Goal: Transaction & Acquisition: Purchase product/service

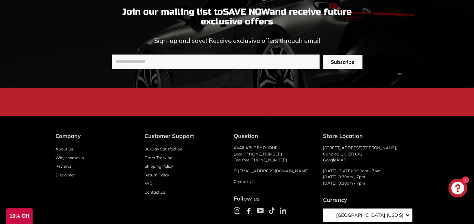
scroll to position [1474, 0]
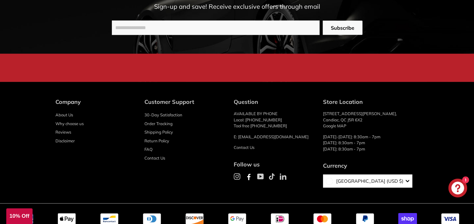
click at [159, 162] on link "Contact Us" at bounding box center [155, 158] width 21 height 9
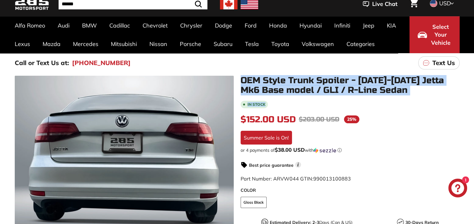
drag, startPoint x: 340, startPoint y: 85, endPoint x: 316, endPoint y: 84, distance: 23.5
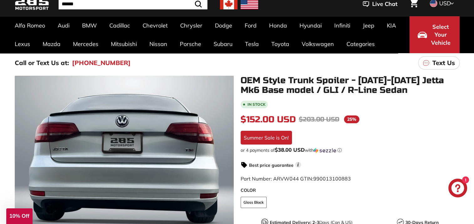
click at [389, 168] on div "In stock $152.00 USD $152.00 Regular price $203.00 USD $203.00 Sale price 25% /…" at bounding box center [350, 216] width 219 height 232
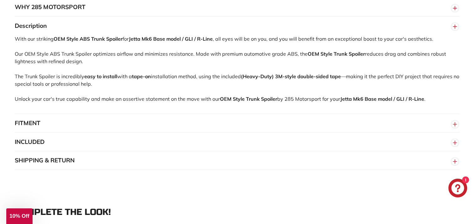
scroll to position [408, 0]
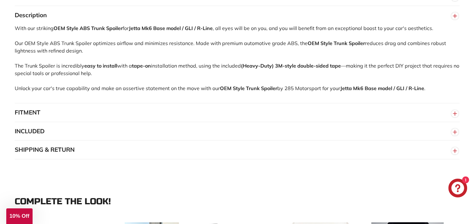
click at [455, 116] on line "button" at bounding box center [455, 114] width 0 height 4
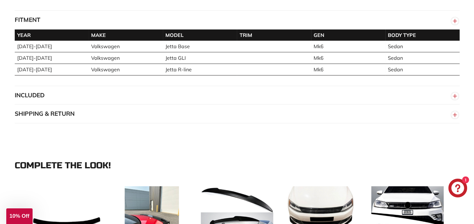
scroll to position [502, 0]
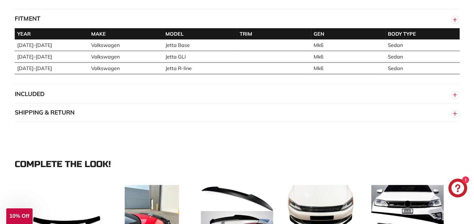
click at [456, 98] on circle "button" at bounding box center [455, 95] width 7 height 7
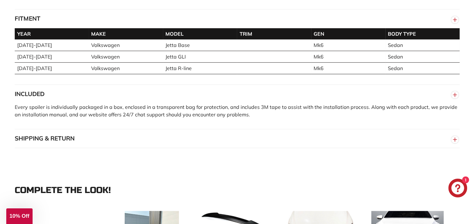
click at [456, 143] on circle "button" at bounding box center [455, 139] width 7 height 7
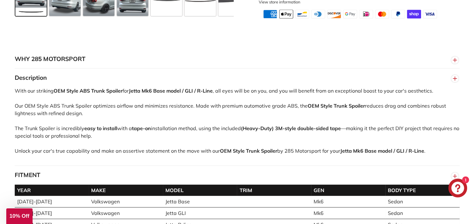
scroll to position [125, 0]
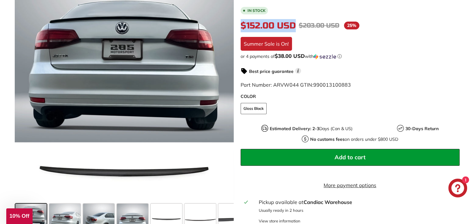
drag, startPoint x: 296, startPoint y: 25, endPoint x: 240, endPoint y: 24, distance: 56.1
click at [240, 24] on div "OEM Style Trunk Spoiler - 2011-2018 Jetta Mk6 Base model / GLI / R-Line Sedan I…" at bounding box center [347, 110] width 226 height 256
drag, startPoint x: 240, startPoint y: 24, endPoint x: 266, endPoint y: 25, distance: 26.4
copy span "$152.00 USD"
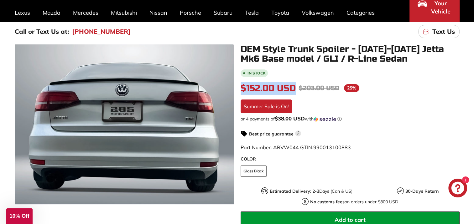
scroll to position [31, 0]
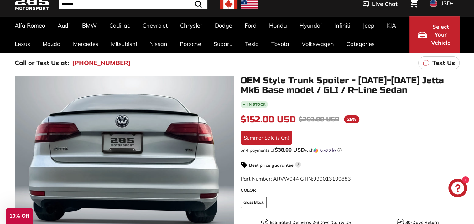
click at [426, 91] on h1 "OEM Style Trunk Spoiler - [DATE]-[DATE] Jetta Mk6 Base model / GLI / R-Line Sed…" at bounding box center [350, 85] width 219 height 19
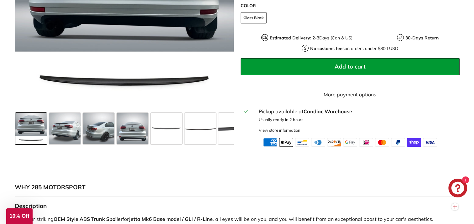
scroll to position [219, 0]
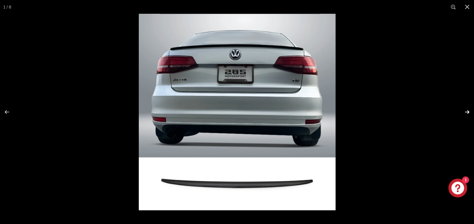
click at [466, 110] on button at bounding box center [463, 112] width 22 height 31
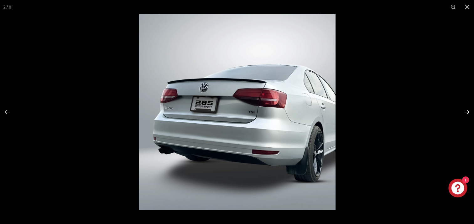
click at [466, 110] on button at bounding box center [463, 112] width 22 height 31
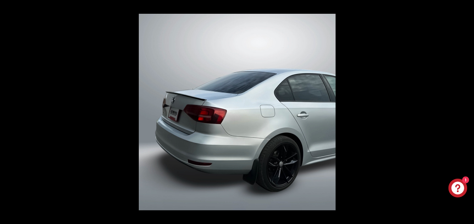
click at [466, 110] on button at bounding box center [463, 112] width 22 height 31
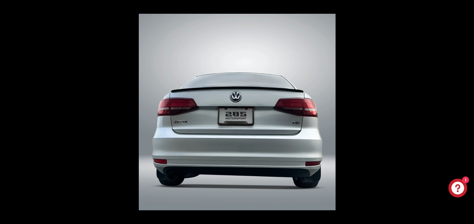
click at [466, 110] on button at bounding box center [463, 112] width 22 height 31
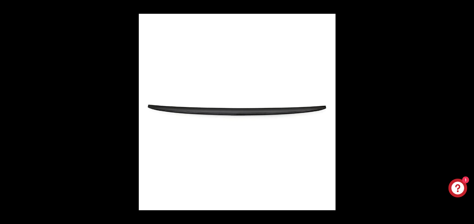
click at [466, 110] on button at bounding box center [463, 112] width 22 height 31
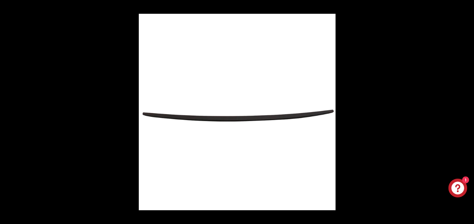
click at [466, 110] on button at bounding box center [463, 112] width 22 height 31
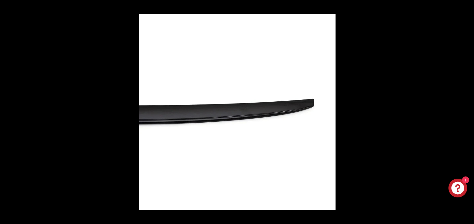
scroll to position [0, 51]
click at [467, 113] on button at bounding box center [463, 112] width 22 height 31
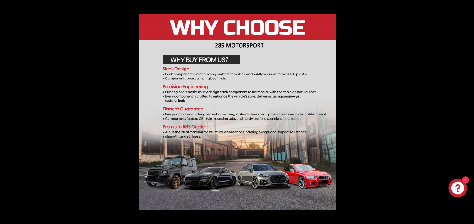
click at [468, 114] on button at bounding box center [463, 112] width 22 height 31
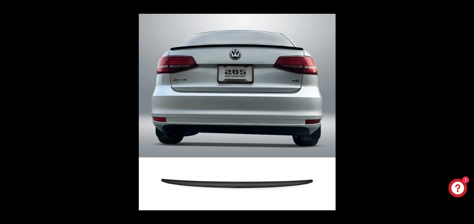
scroll to position [0, 0]
click at [298, 55] on img at bounding box center [237, 112] width 197 height 197
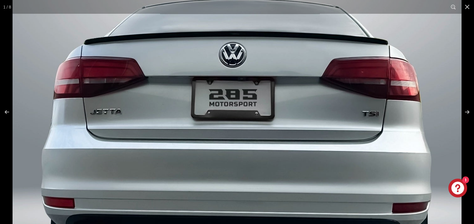
click at [298, 55] on img at bounding box center [237, 185] width 449 height 449
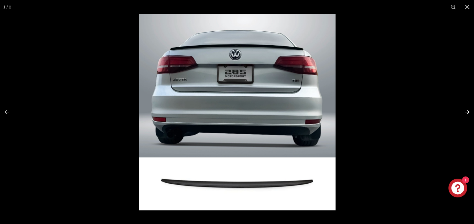
click at [465, 113] on button at bounding box center [463, 112] width 22 height 31
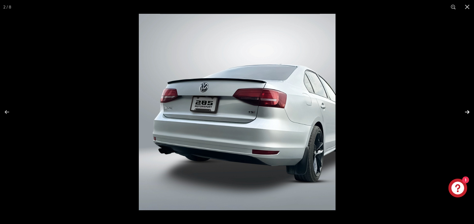
click at [465, 113] on button at bounding box center [463, 112] width 22 height 31
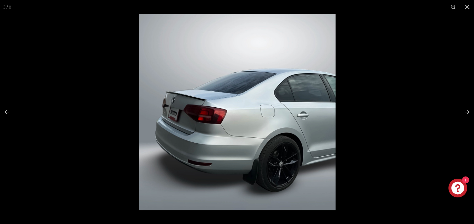
click at [195, 102] on img at bounding box center [237, 112] width 197 height 197
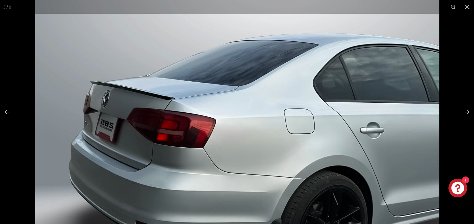
click at [181, 108] on img at bounding box center [237, 123] width 404 height 404
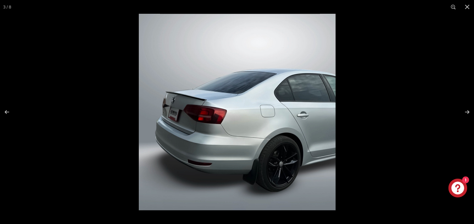
click at [181, 108] on img at bounding box center [237, 112] width 197 height 197
click at [153, 98] on img at bounding box center [237, 112] width 197 height 197
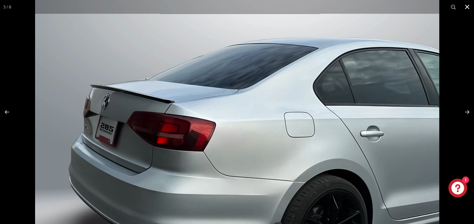
click at [470, 6] on button at bounding box center [468, 7] width 14 height 14
